Goal: Task Accomplishment & Management: Manage account settings

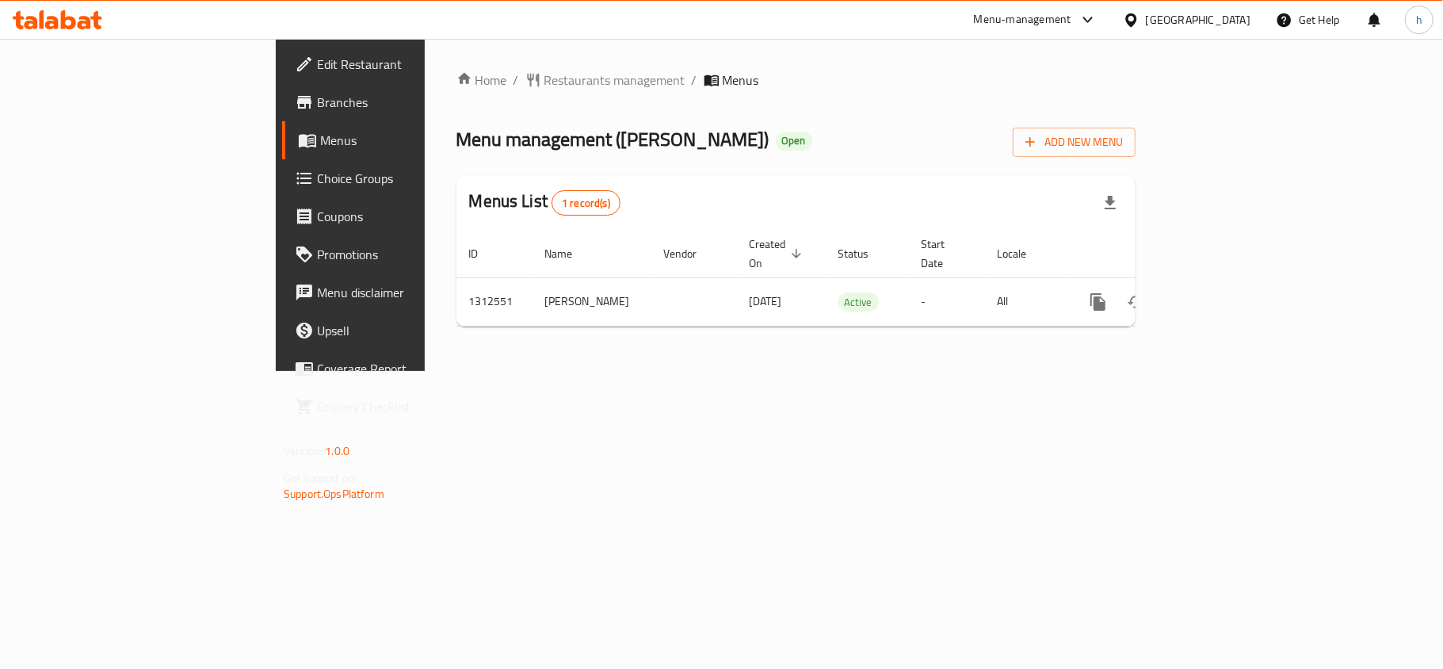
click at [317, 178] on span "Choice Groups" at bounding box center [410, 178] width 187 height 19
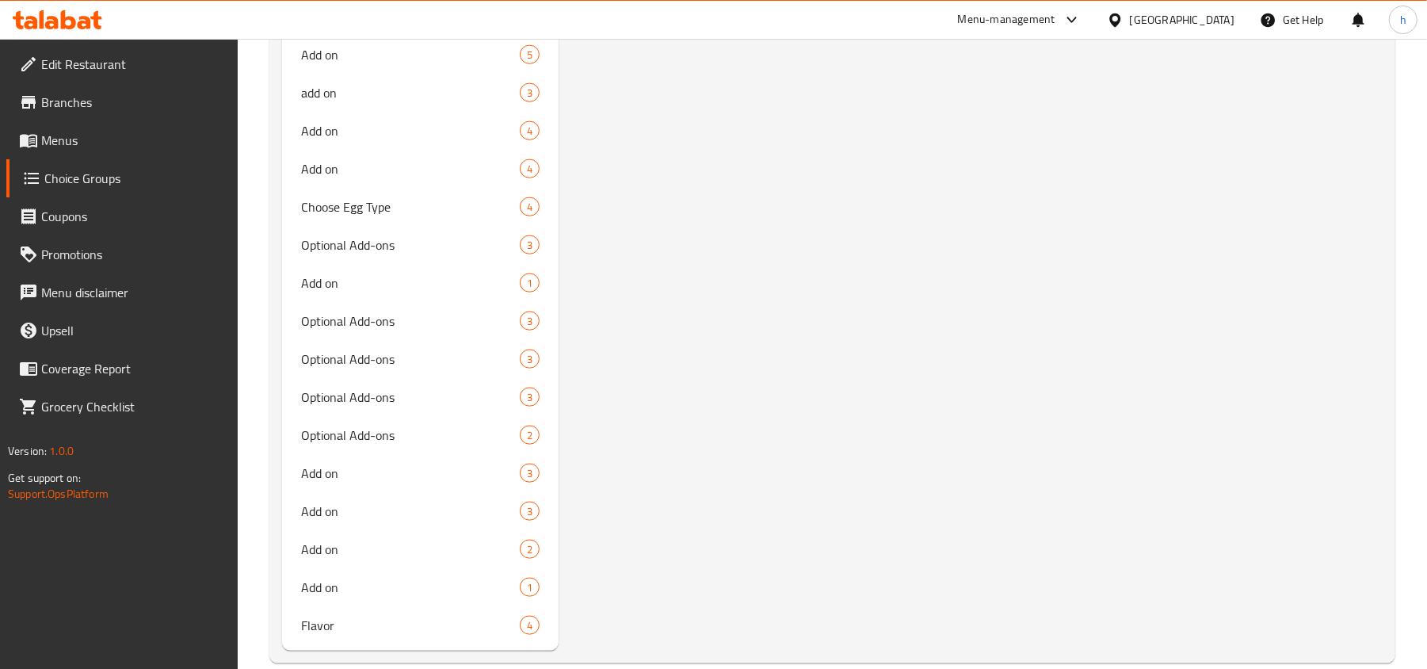
scroll to position [1294, 0]
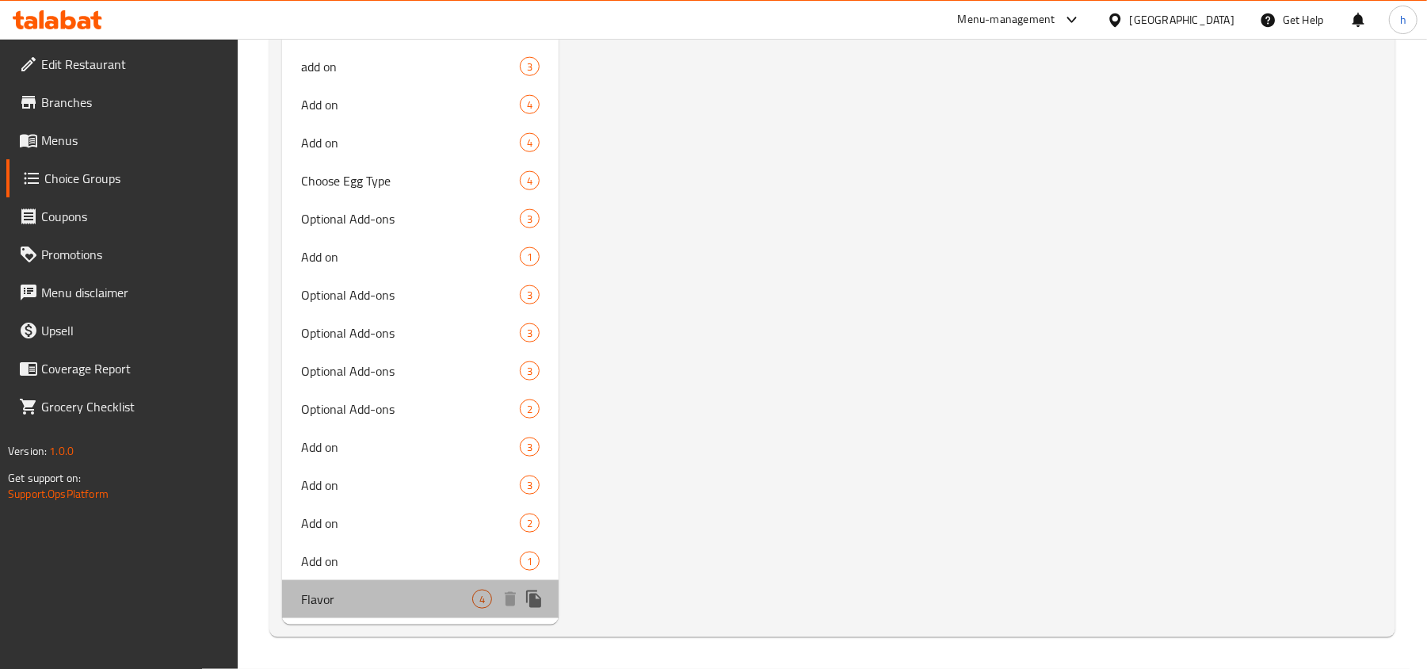
click at [415, 601] on span "Flavor" at bounding box center [386, 599] width 171 height 19
type input "Flavor"
type input "نكهة"
type input "1"
click at [374, 593] on span "Flavor" at bounding box center [386, 599] width 171 height 19
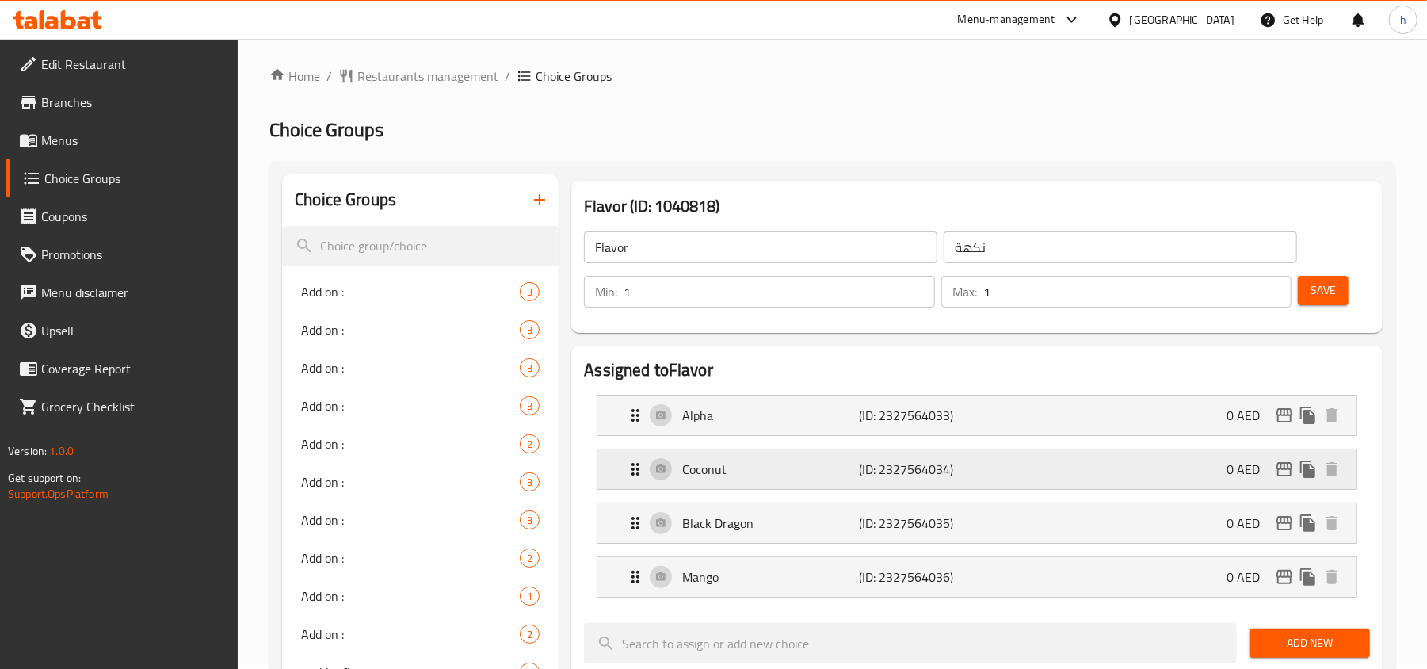
scroll to position [0, 0]
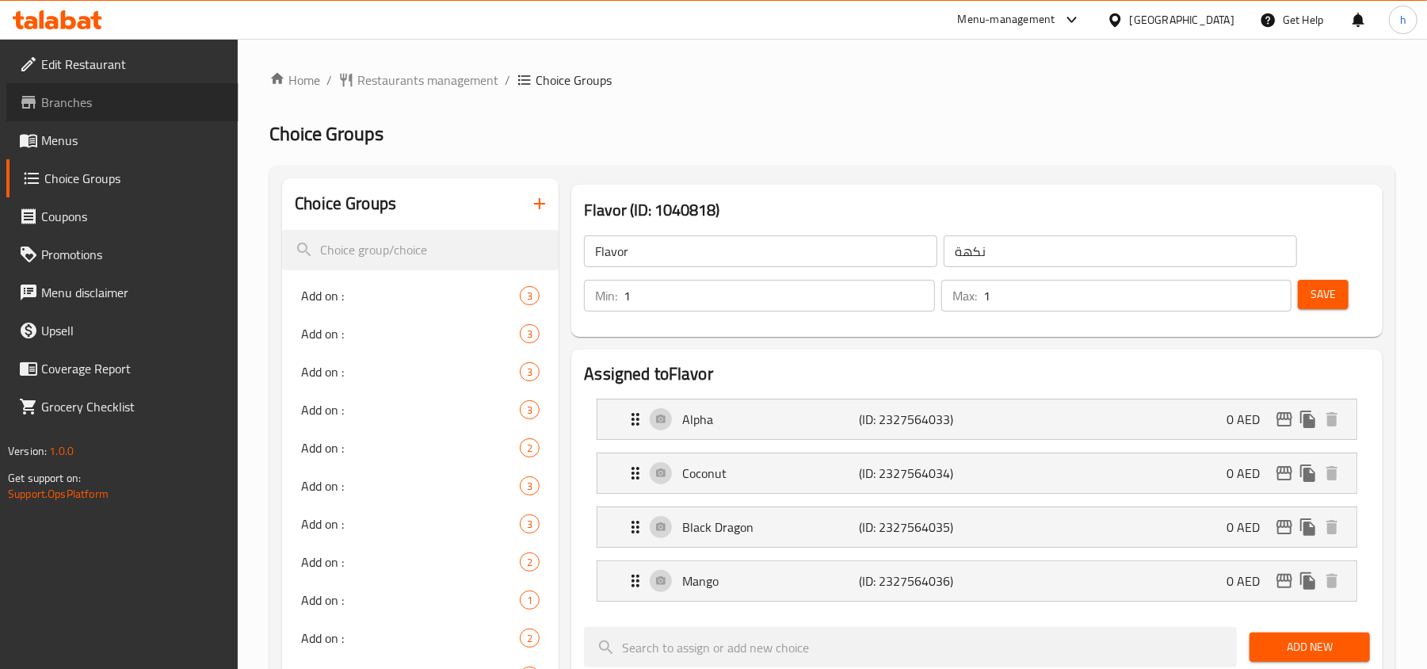
click at [128, 101] on span "Branches" at bounding box center [133, 102] width 185 height 19
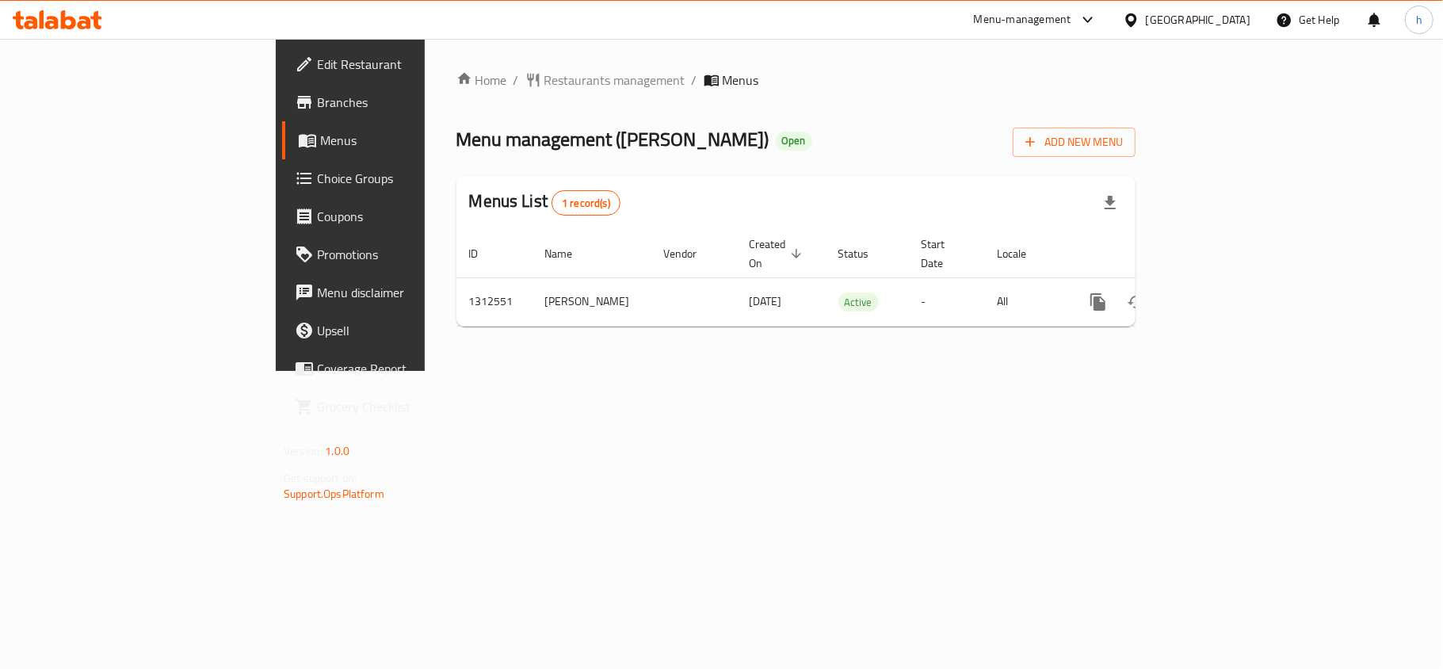
click at [1052, 21] on div "Menu-management" at bounding box center [1022, 19] width 97 height 19
click at [984, 171] on div "Restaurant-Management" at bounding box center [939, 174] width 124 height 17
click at [317, 184] on span "Choice Groups" at bounding box center [410, 178] width 187 height 19
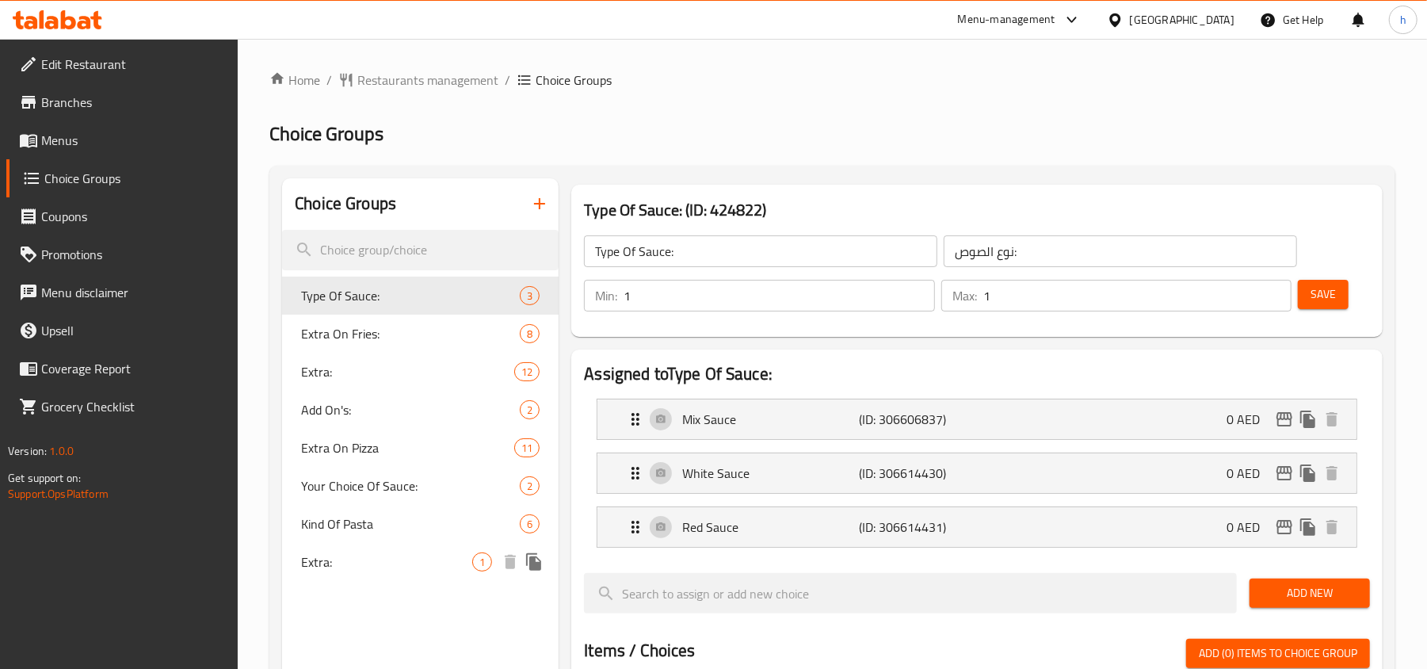
click at [341, 566] on span "Extra:" at bounding box center [386, 561] width 171 height 19
type input "Extra:"
type input "اضافي:"
type input "0"
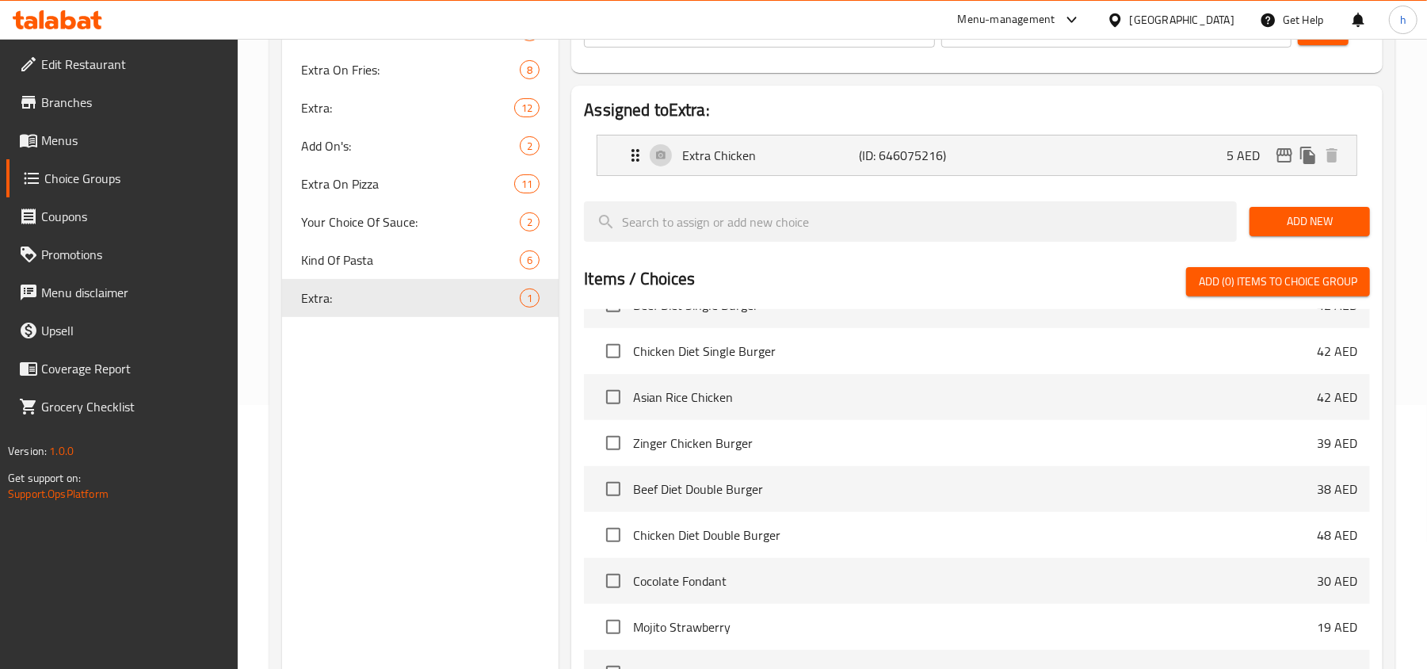
scroll to position [163, 0]
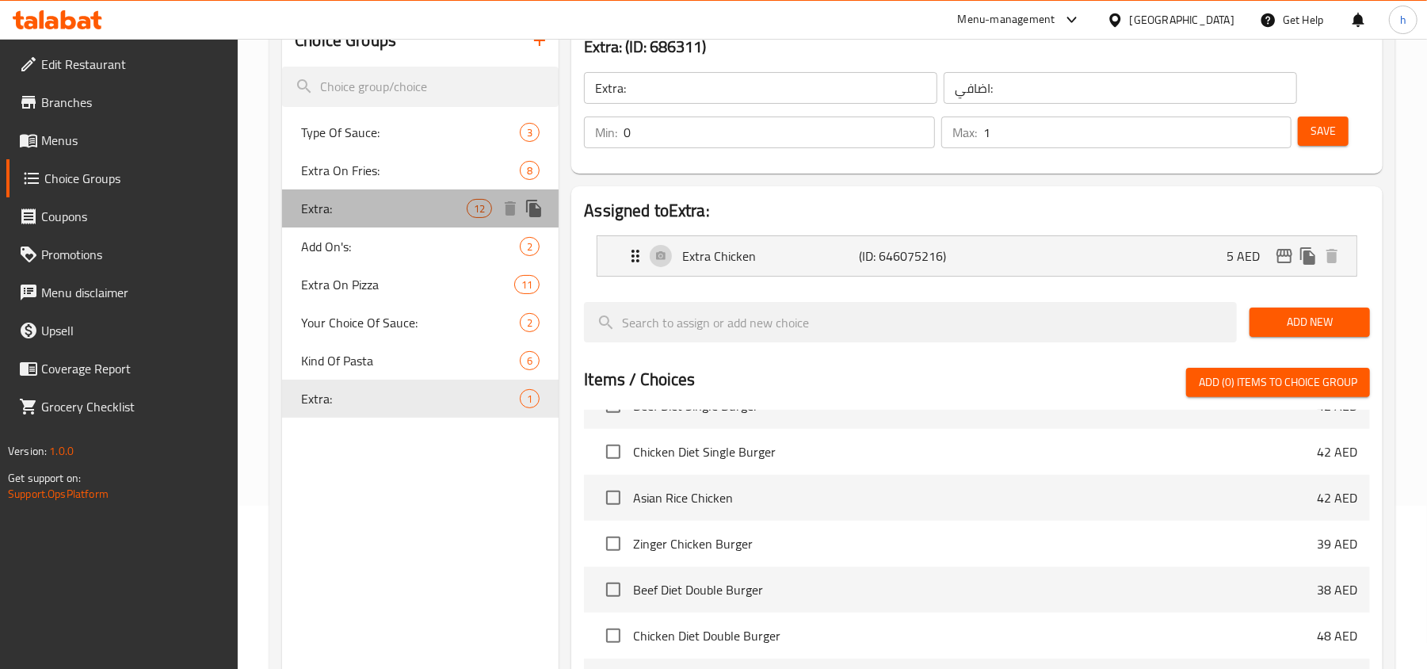
click at [374, 211] on span "Extra:" at bounding box center [384, 208] width 166 height 19
type input "5"
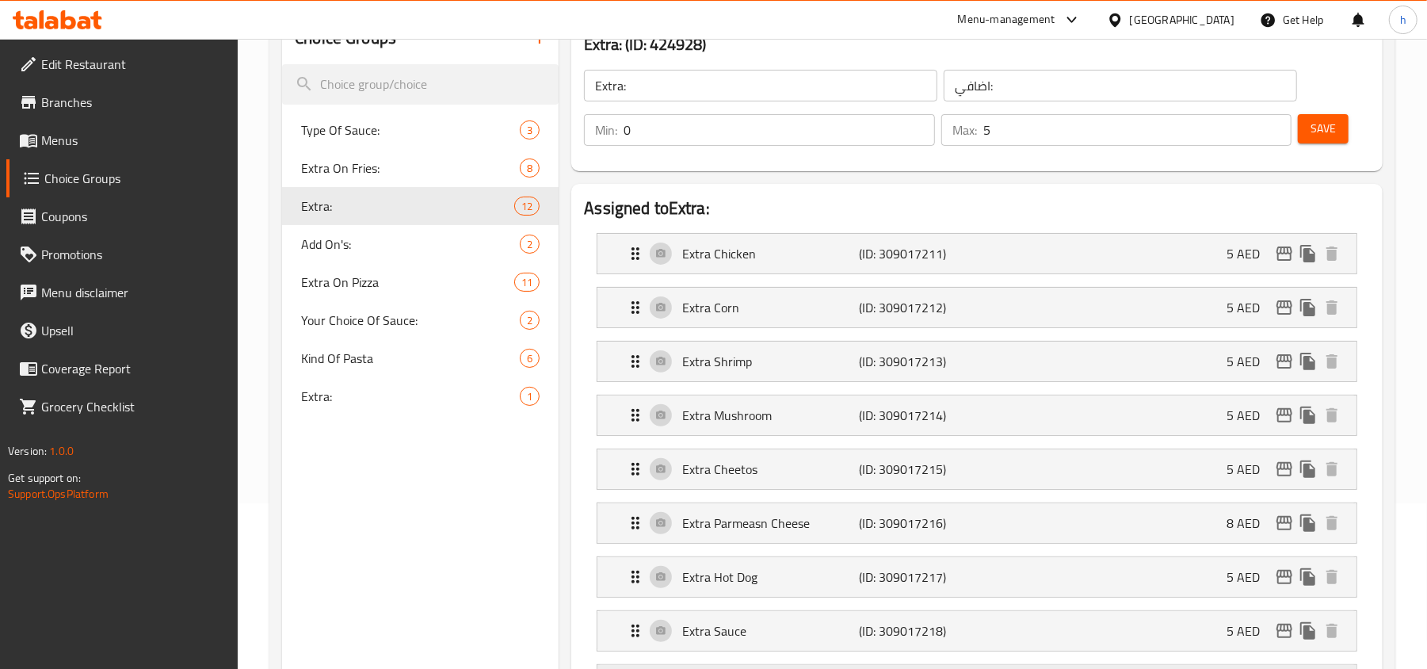
scroll to position [0, 0]
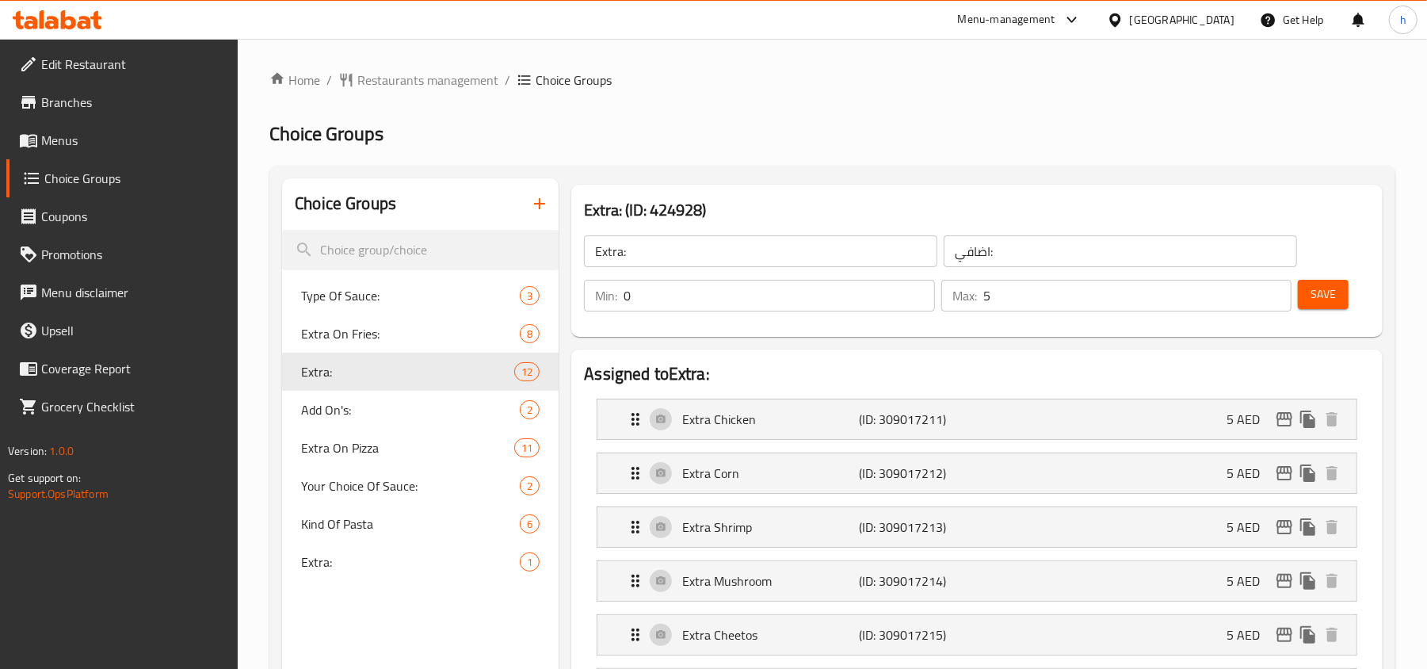
click at [1012, 11] on div "Menu-management" at bounding box center [1006, 19] width 97 height 19
click at [967, 169] on div "Restaurant-Management" at bounding box center [923, 174] width 124 height 17
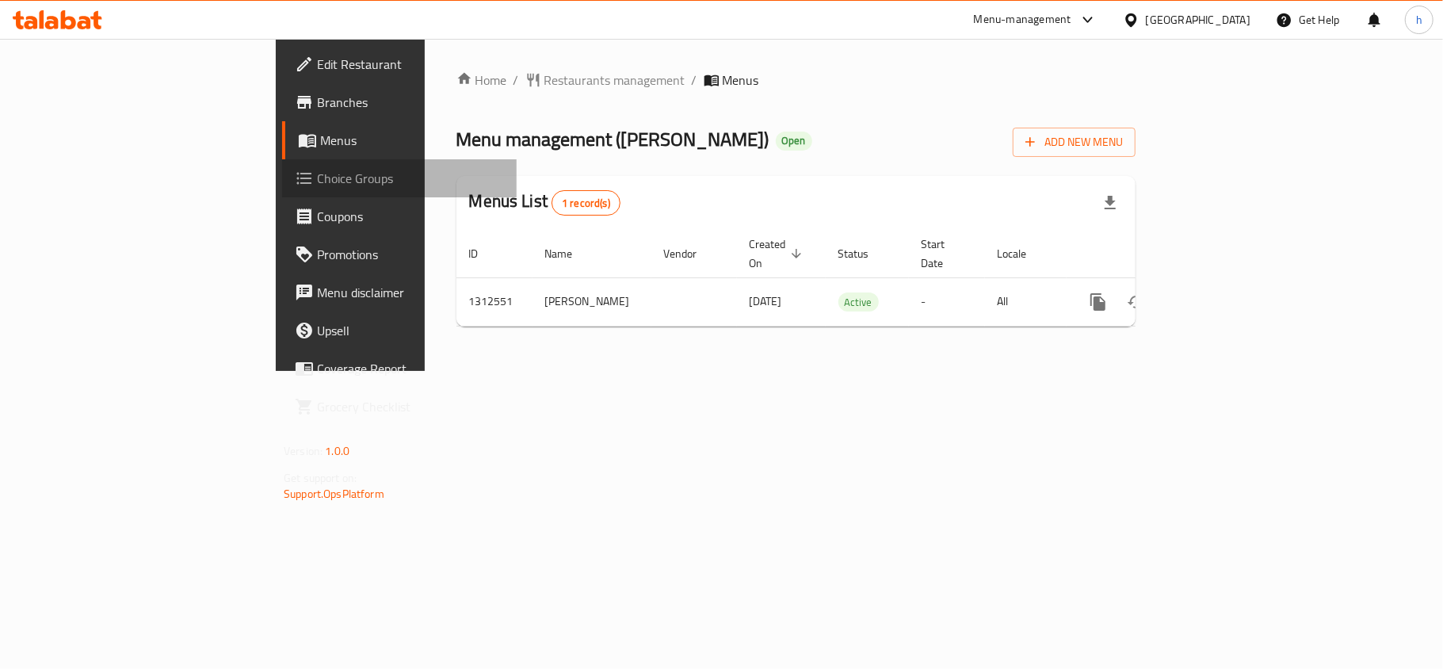
click at [282, 193] on link "Choice Groups" at bounding box center [399, 178] width 235 height 38
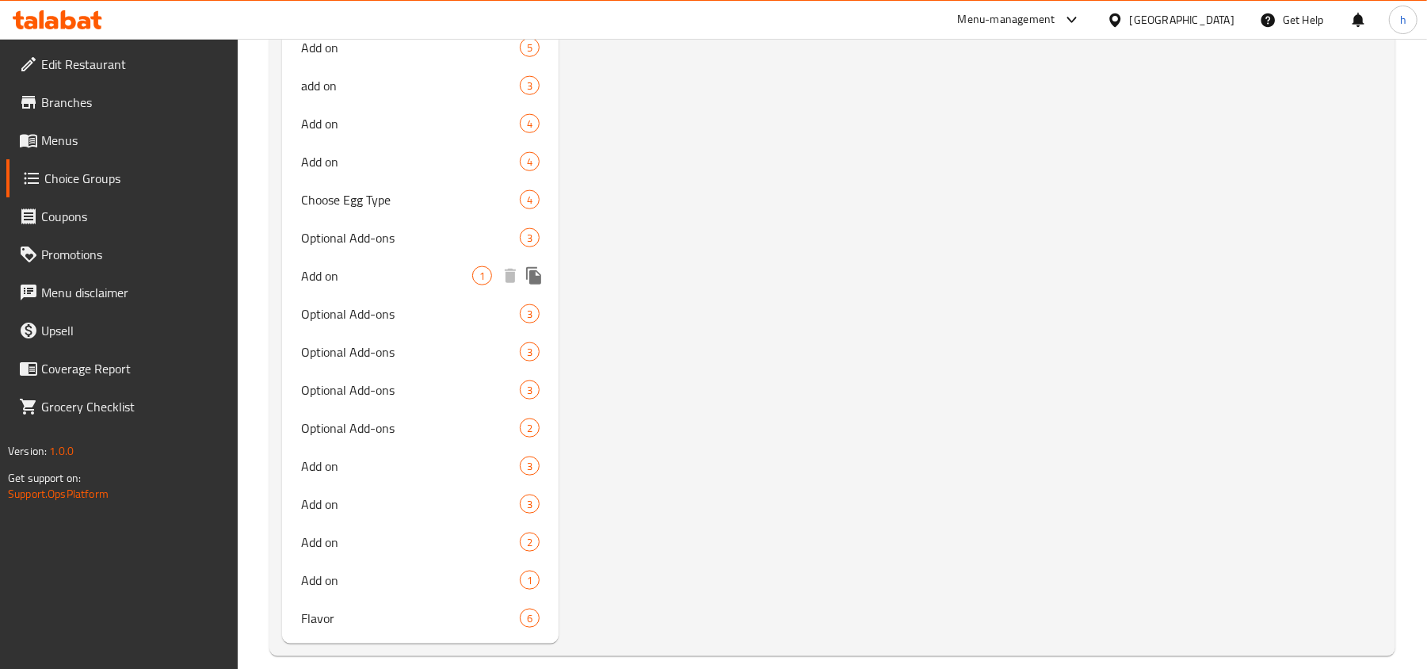
scroll to position [1294, 0]
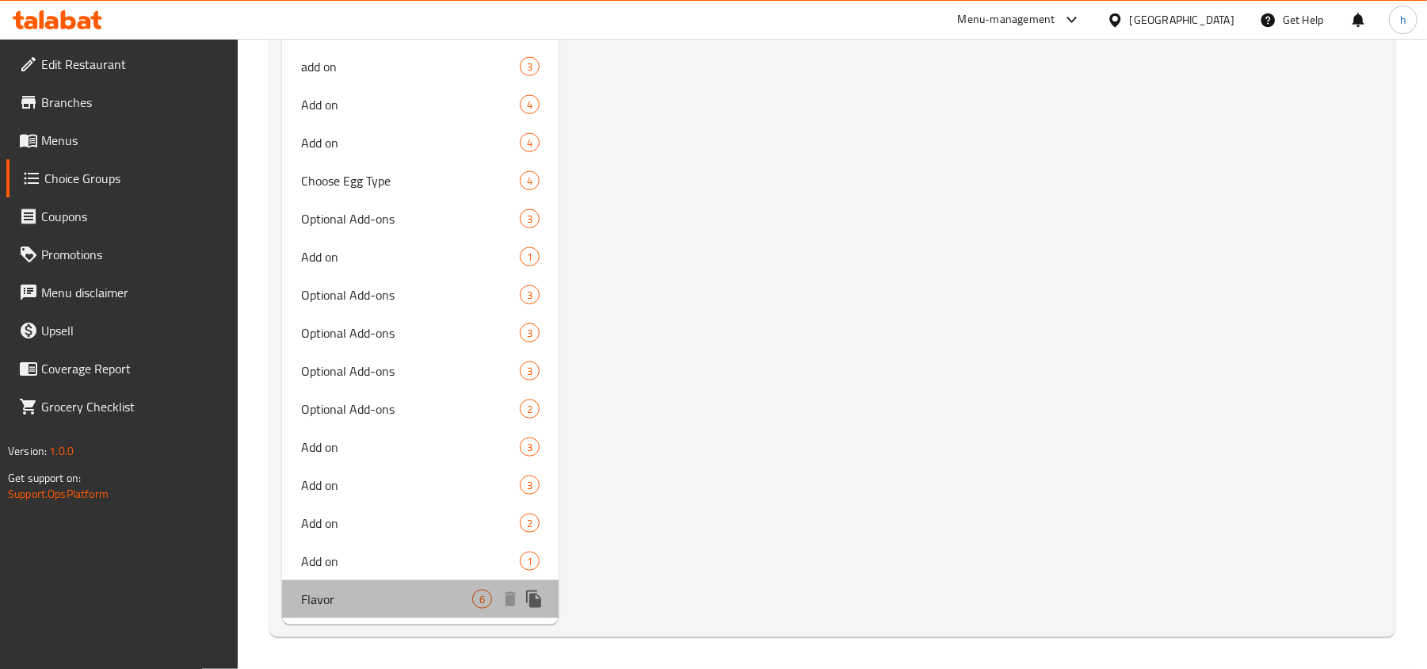
click at [426, 596] on span "Flavor" at bounding box center [386, 599] width 171 height 19
type input "Flavor"
type input "نكهة"
type input "1"
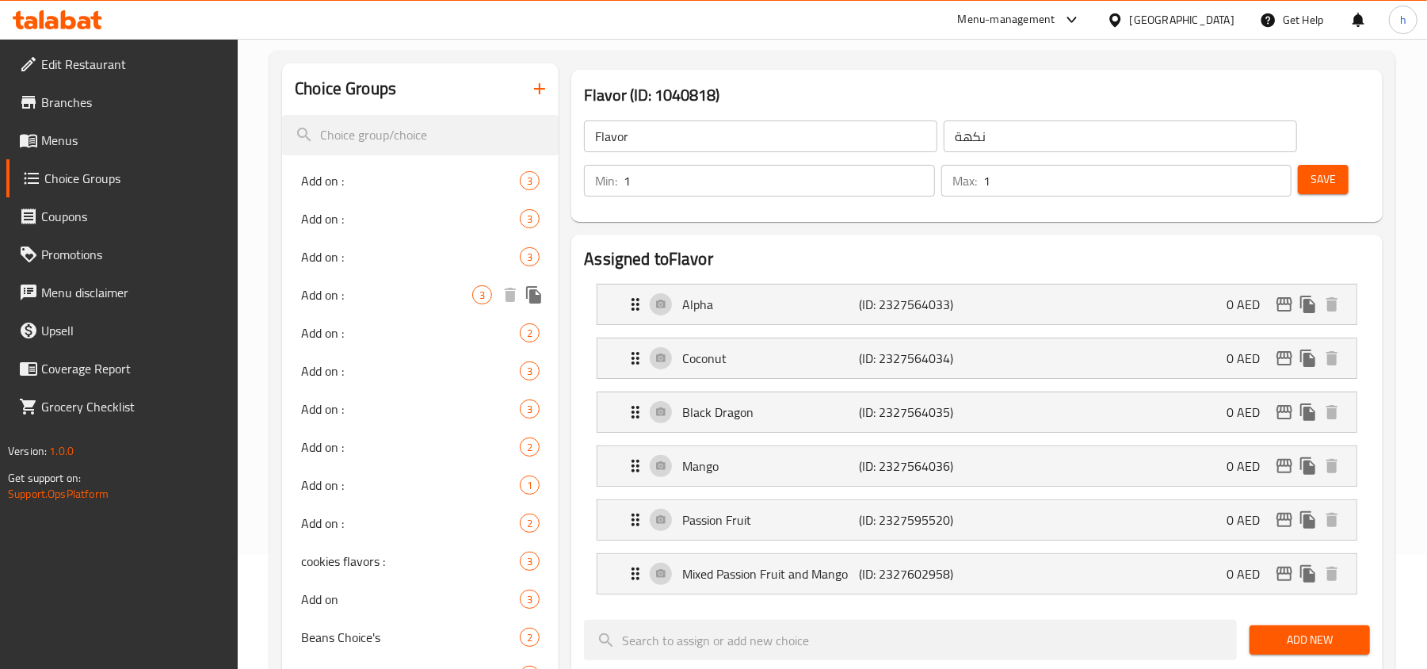
scroll to position [211, 0]
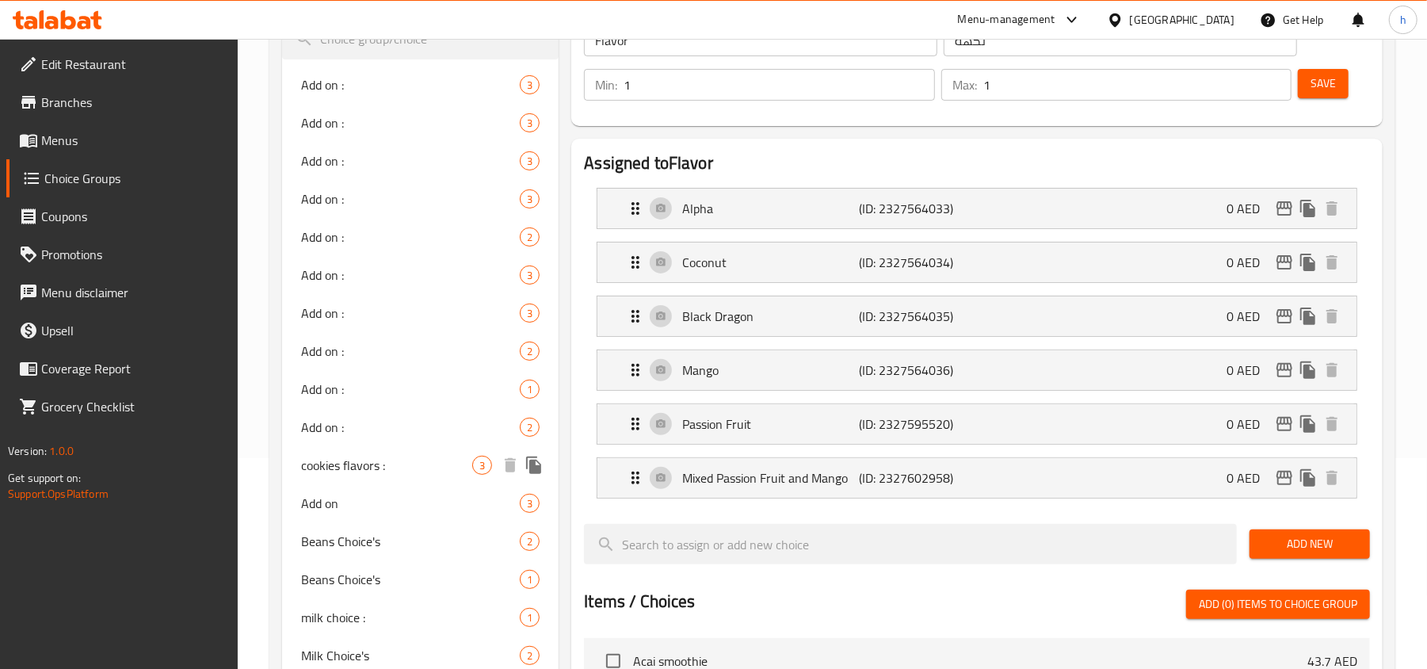
click at [347, 468] on span "cookies flavors :" at bounding box center [386, 465] width 171 height 19
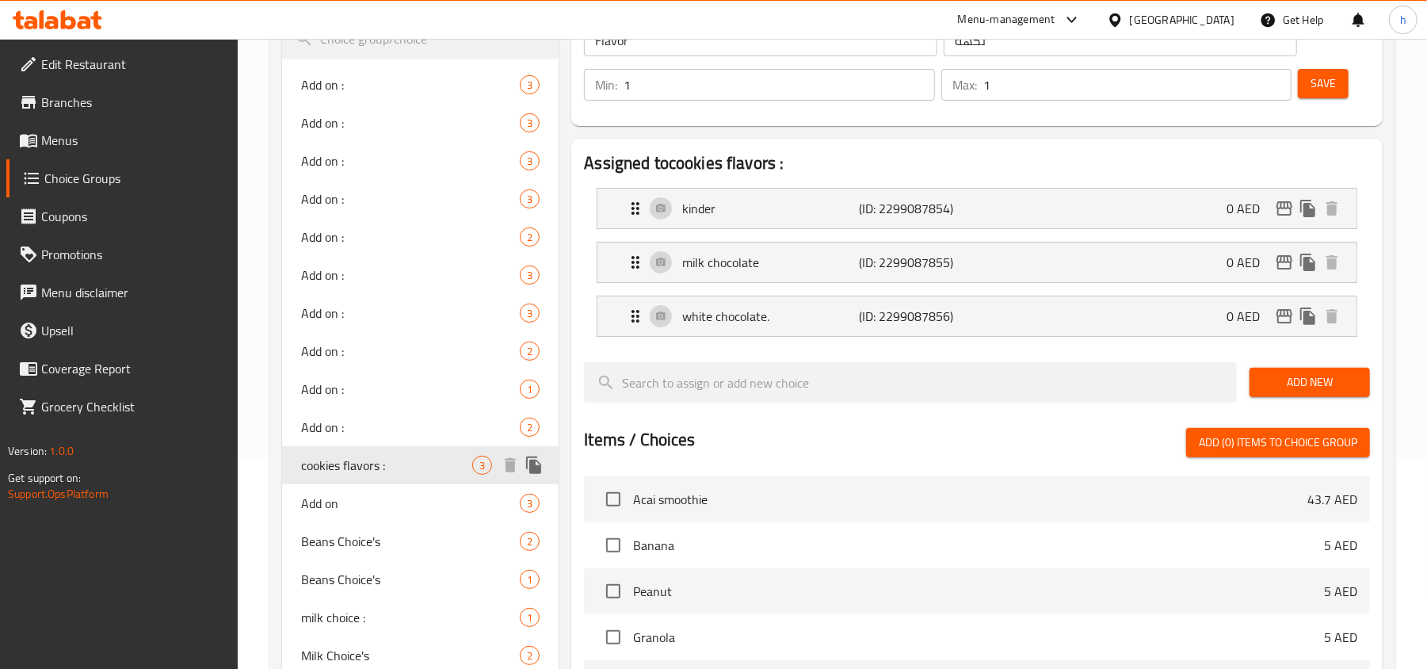
type input "cookies flavors :"
type input "نكهات الكوكيز"
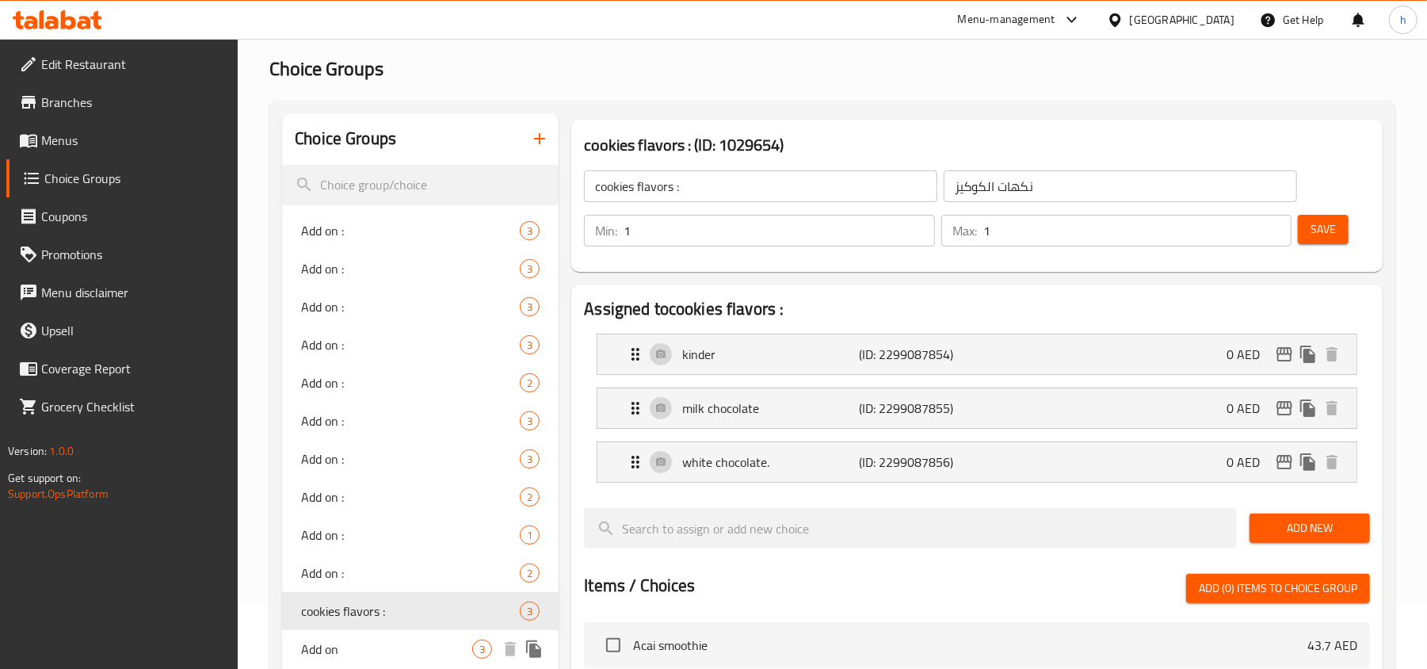
scroll to position [0, 0]
